Goal: Go to known website: Access a specific website the user already knows

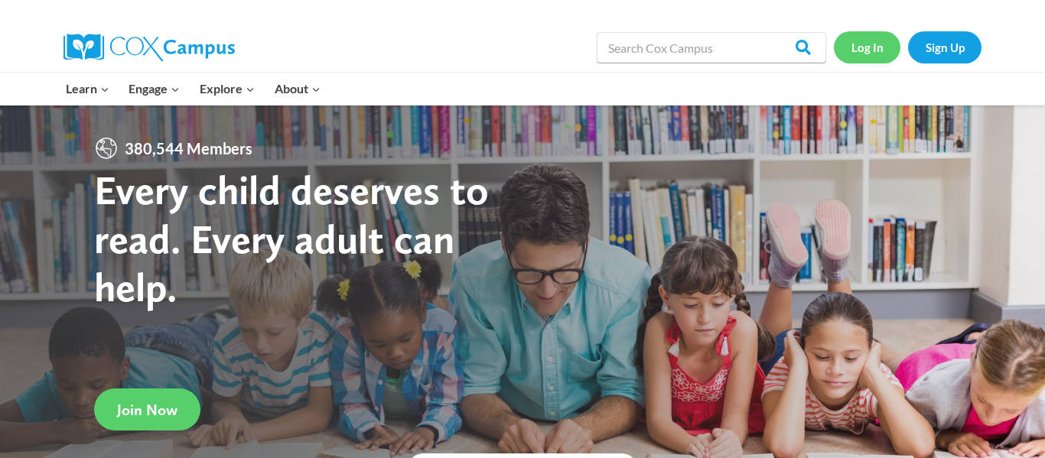
click at [877, 57] on link "Log In" at bounding box center [867, 46] width 67 height 31
